Goal: Task Accomplishment & Management: Manage account settings

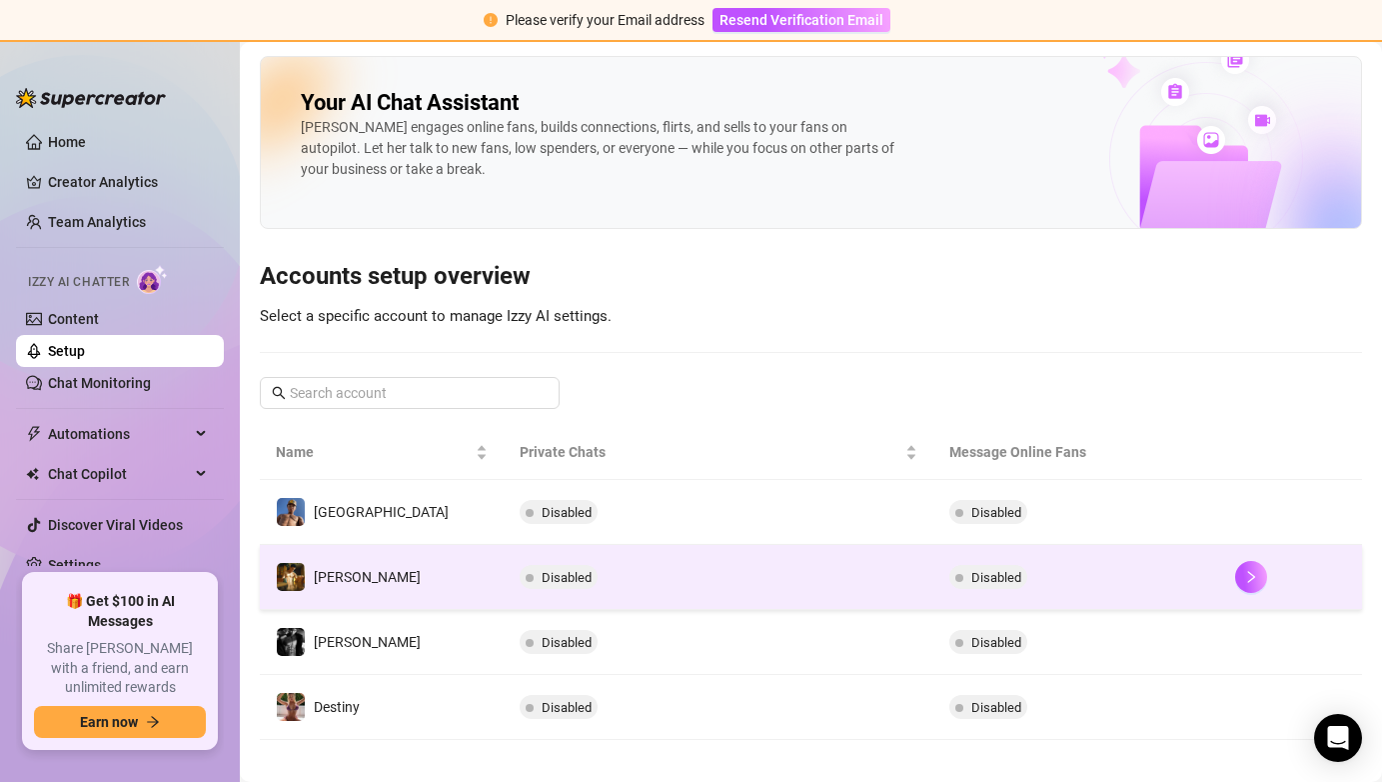
scroll to position [18, 0]
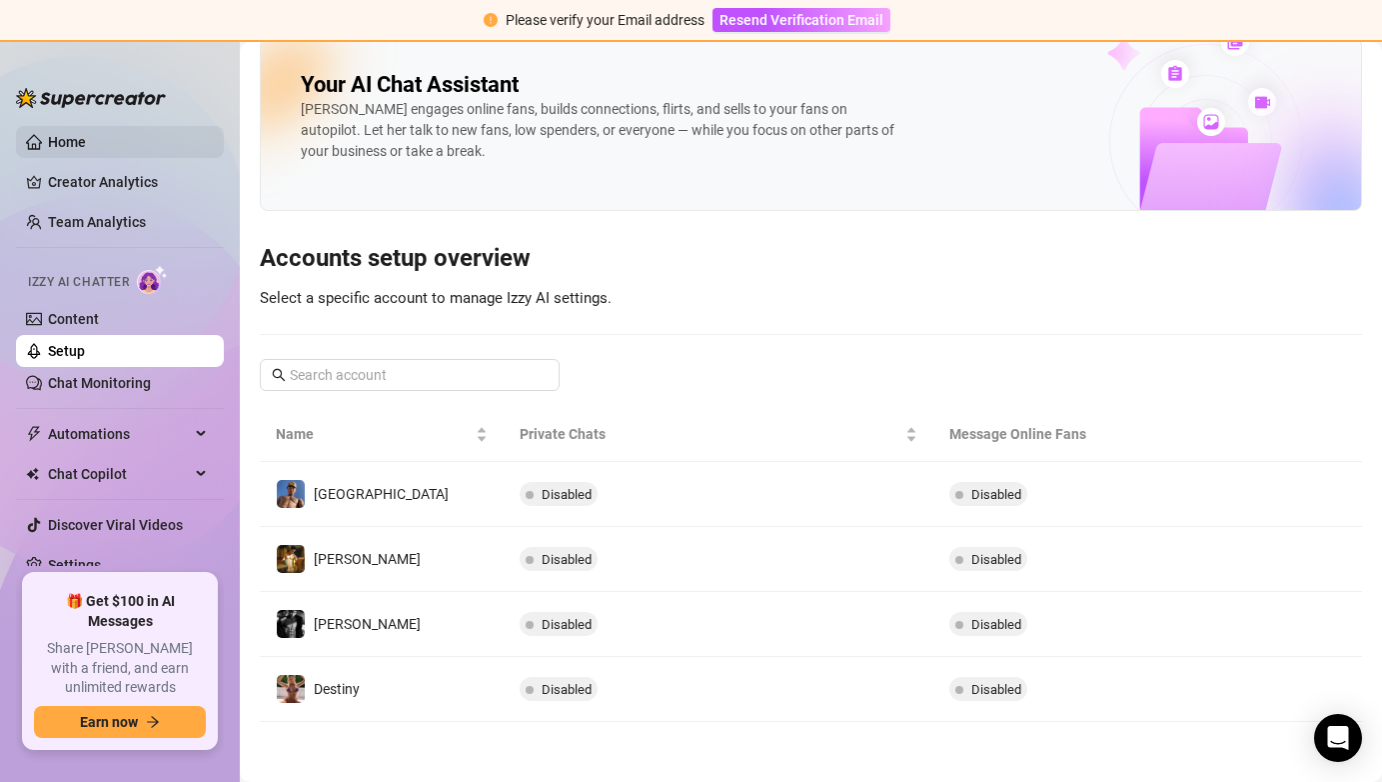
click at [85, 143] on link "Home" at bounding box center [67, 142] width 38 height 16
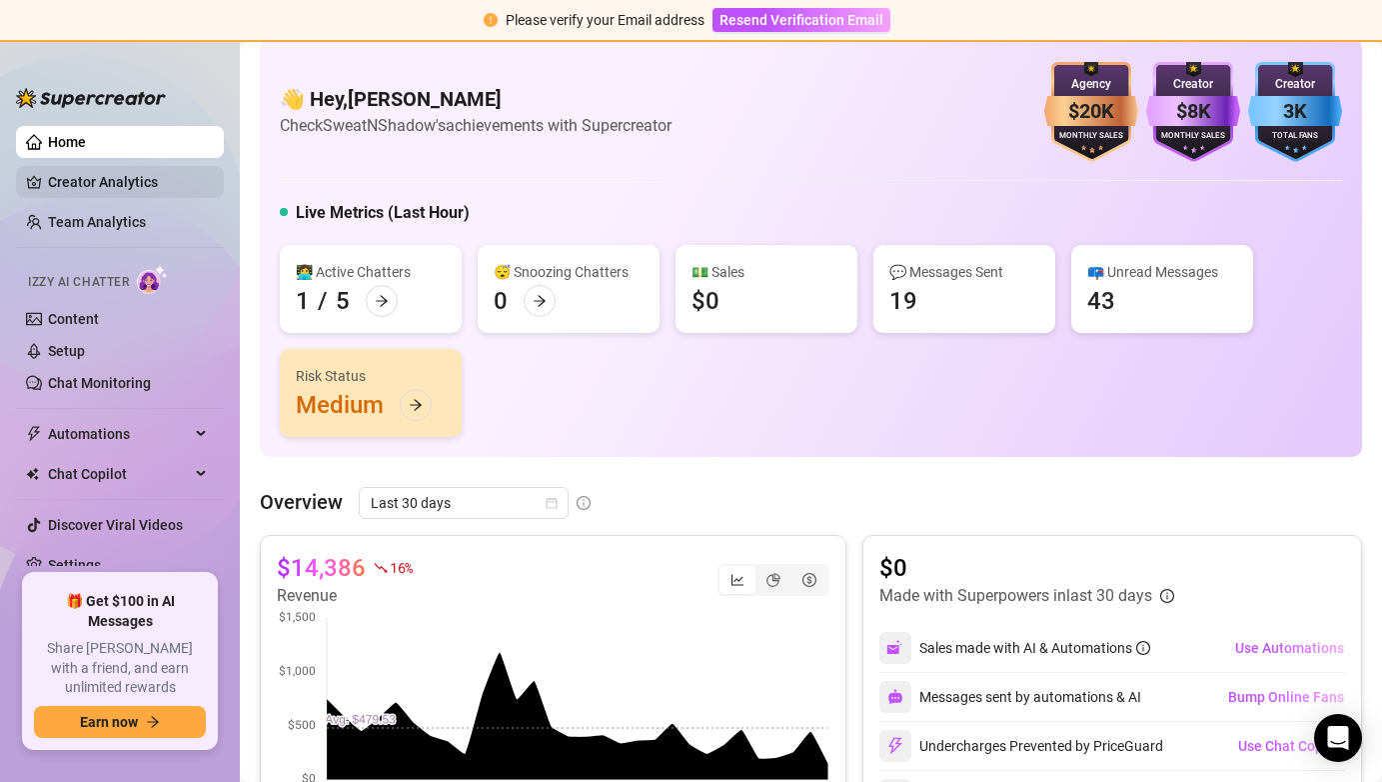
click at [155, 173] on link "Creator Analytics" at bounding box center [128, 182] width 160 height 32
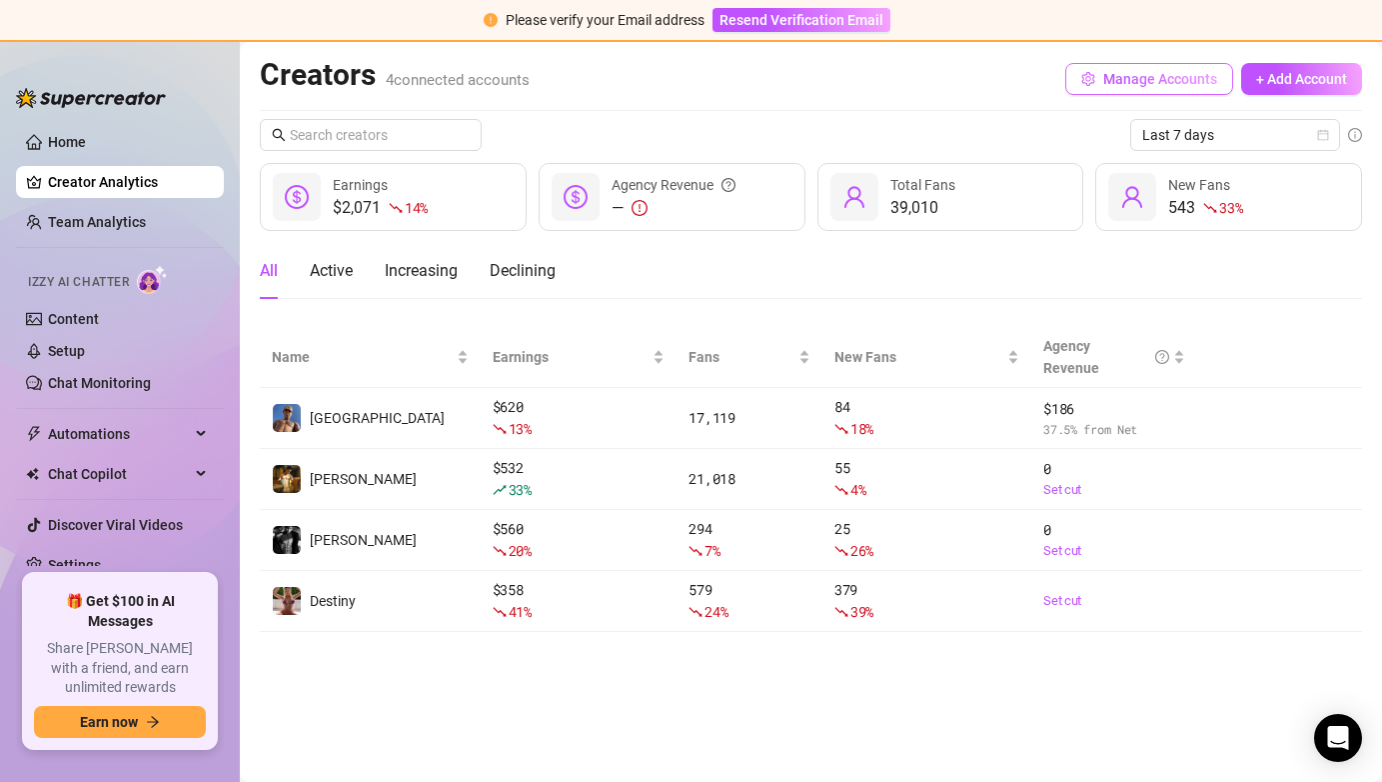
click at [1175, 77] on span "Manage Accounts" at bounding box center [1160, 79] width 114 height 16
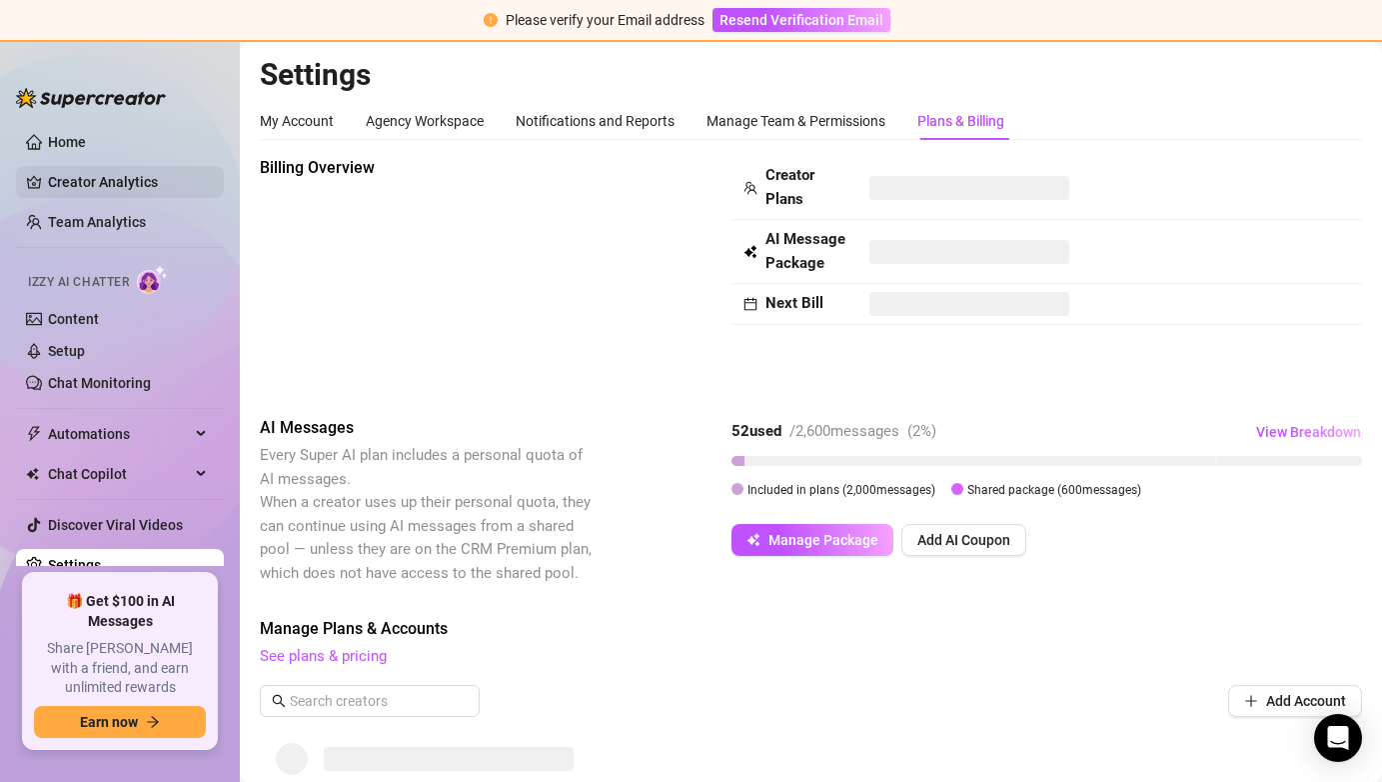
click at [97, 181] on link "Creator Analytics" at bounding box center [128, 182] width 160 height 32
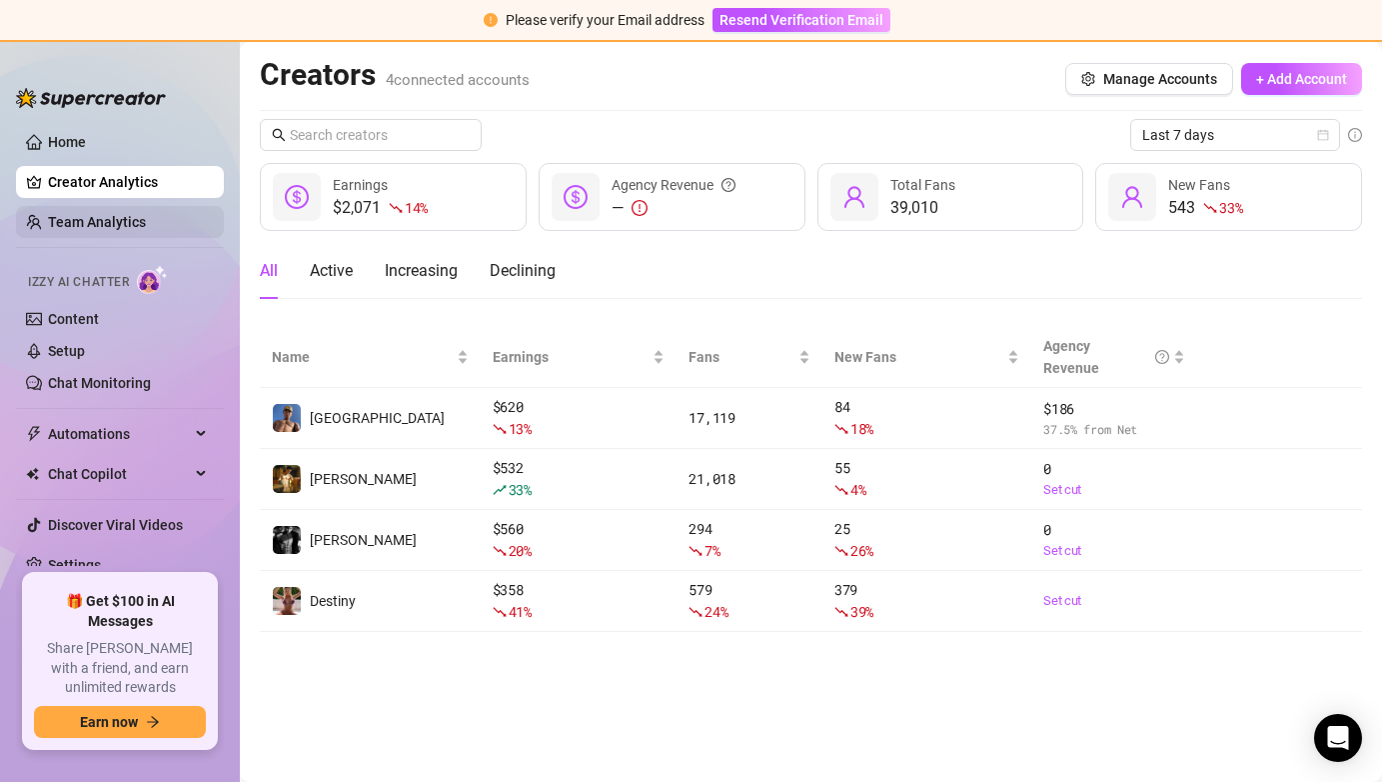
click at [132, 222] on link "Team Analytics" at bounding box center [97, 222] width 98 height 16
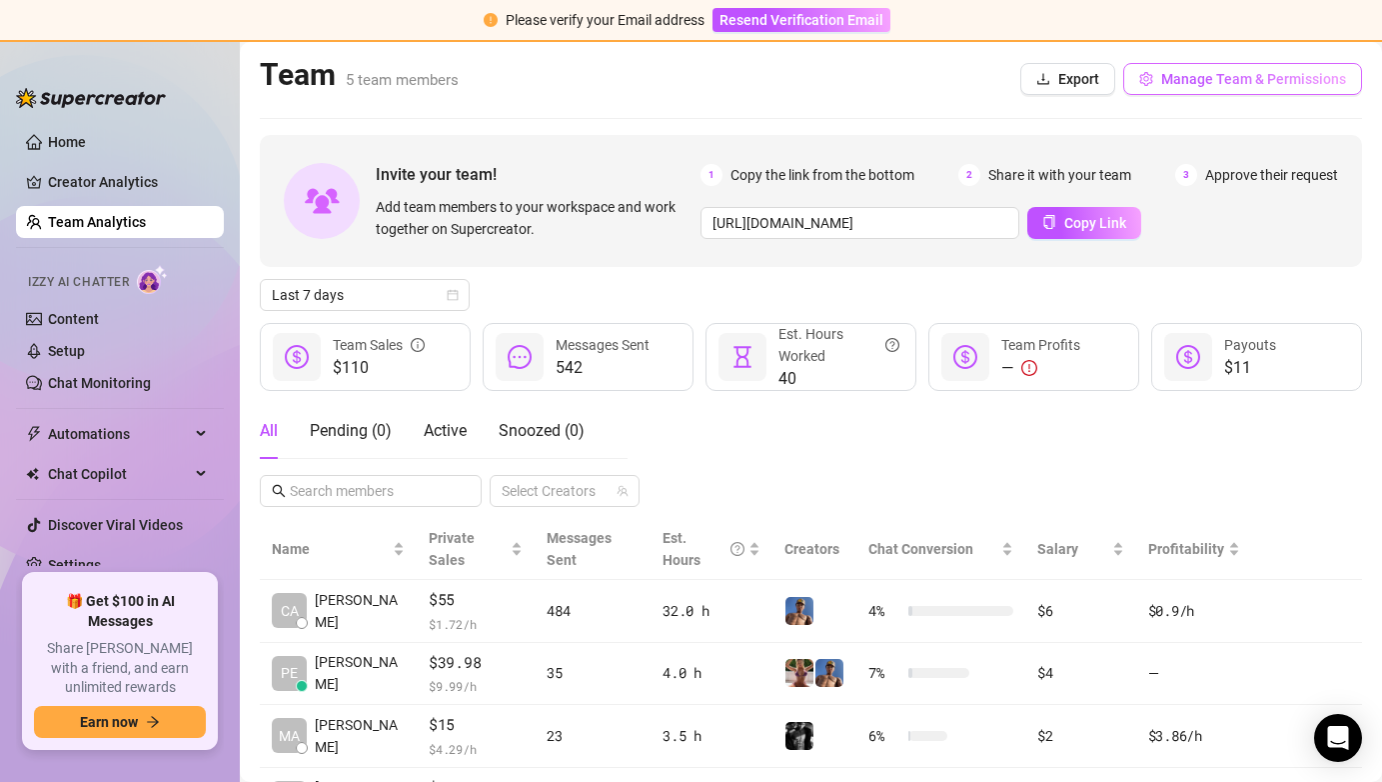
click at [1210, 88] on button "Manage Team & Permissions" at bounding box center [1242, 79] width 239 height 32
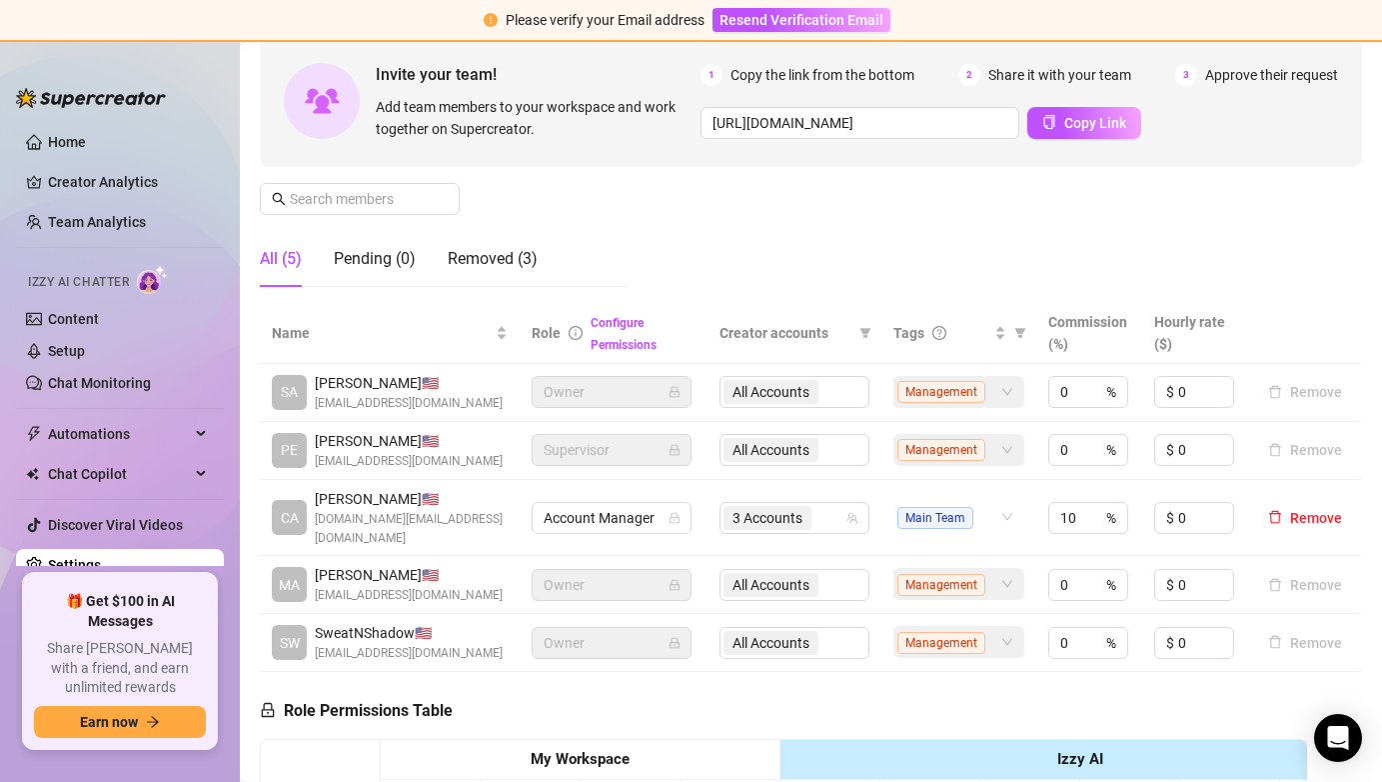
scroll to position [272, 0]
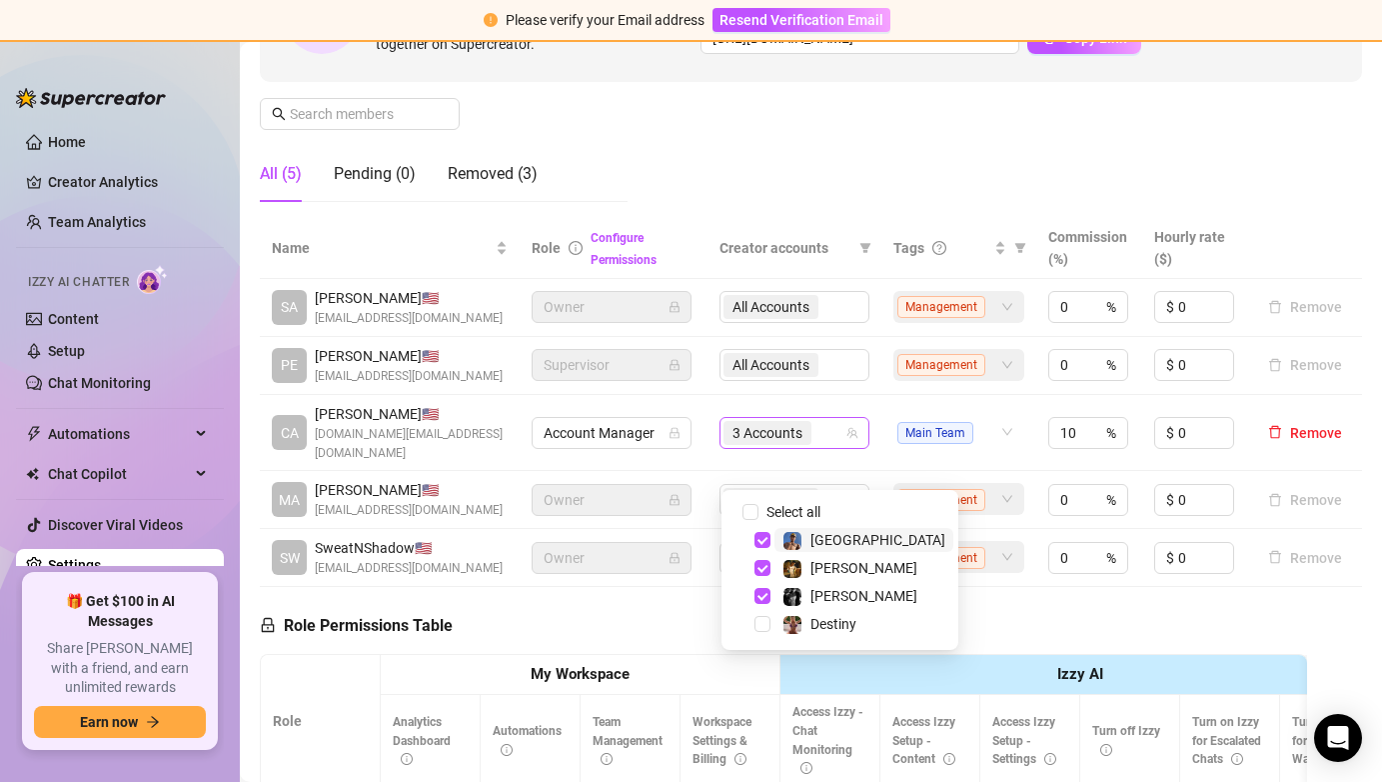
click at [800, 444] on span "3 Accounts" at bounding box center [768, 433] width 70 height 22
click at [759, 618] on span "Select tree node" at bounding box center [763, 624] width 16 height 16
checkbox input "true"
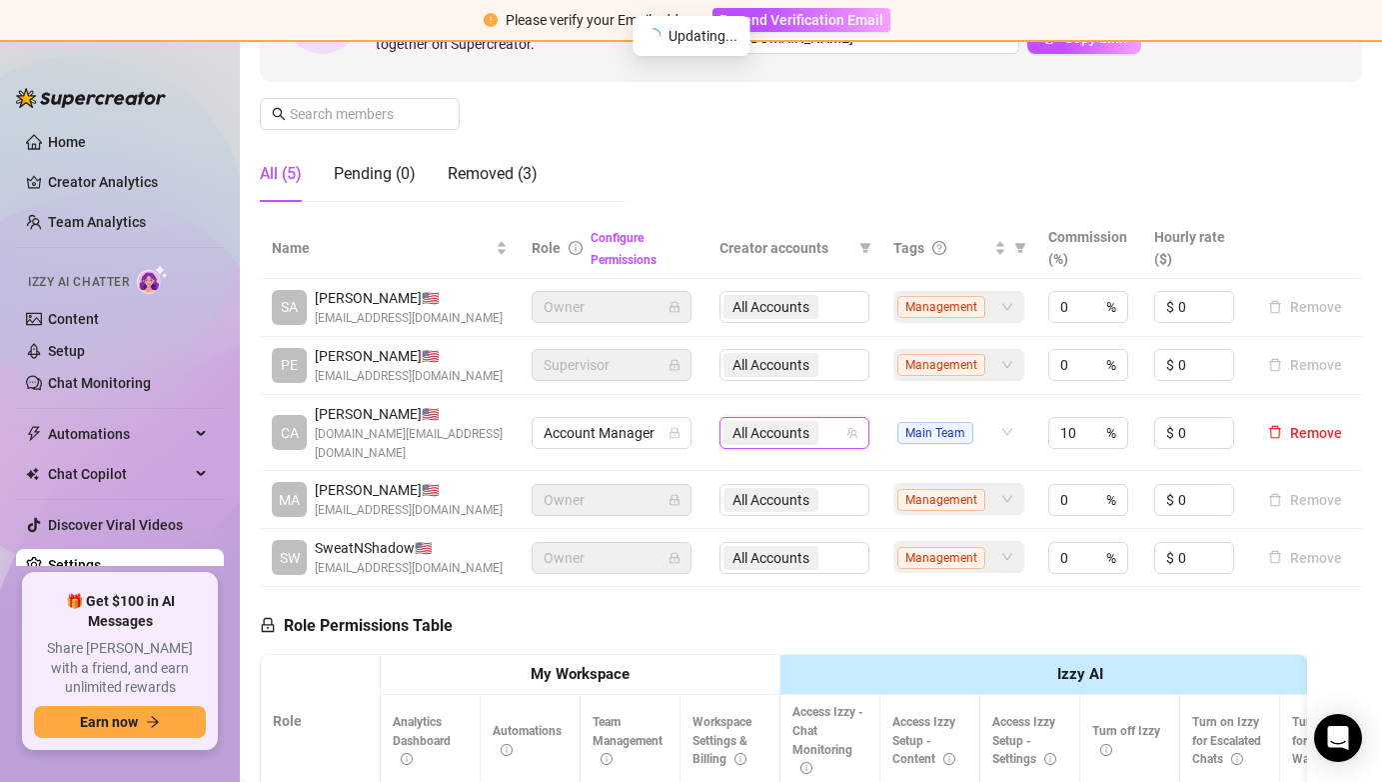
click at [1152, 395] on td "$ 0" at bounding box center [1195, 366] width 106 height 58
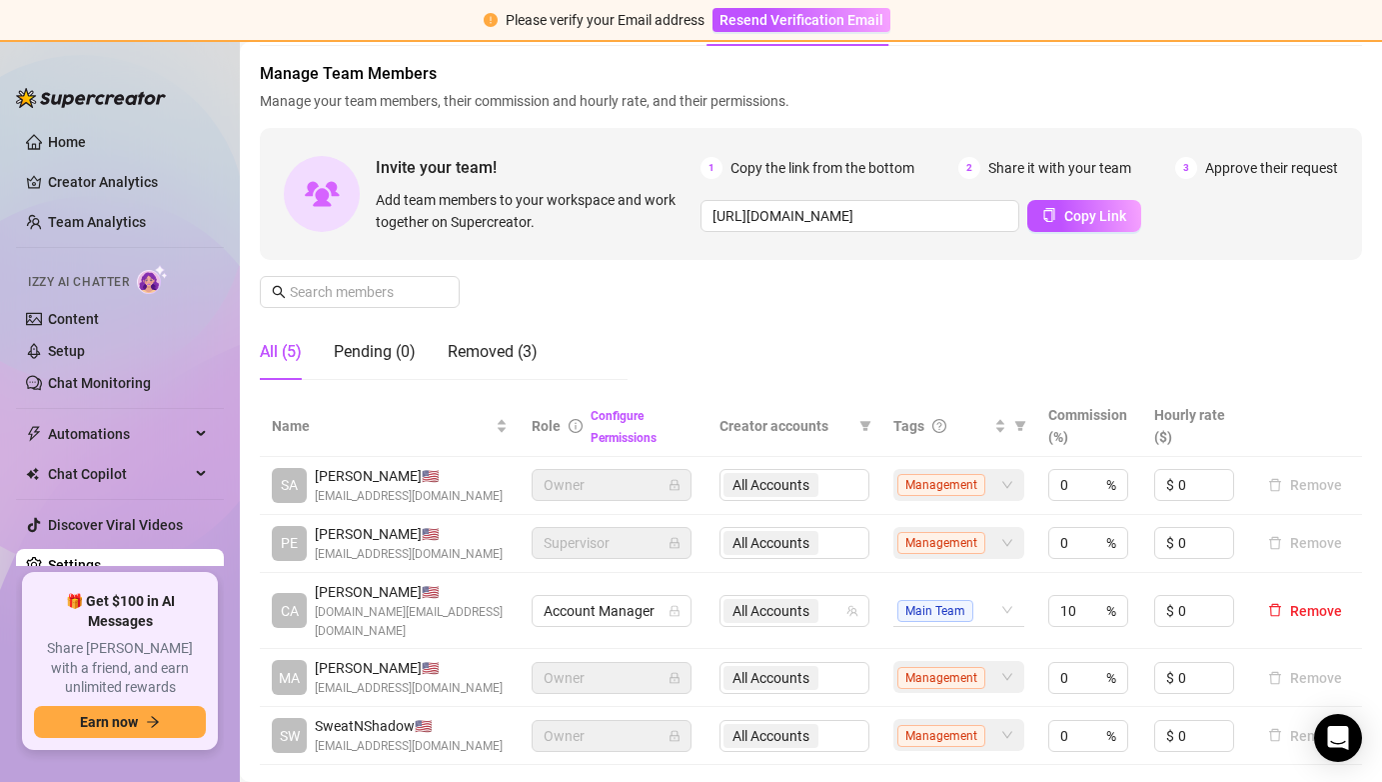
scroll to position [0, 0]
